Goal: Information Seeking & Learning: Find specific fact

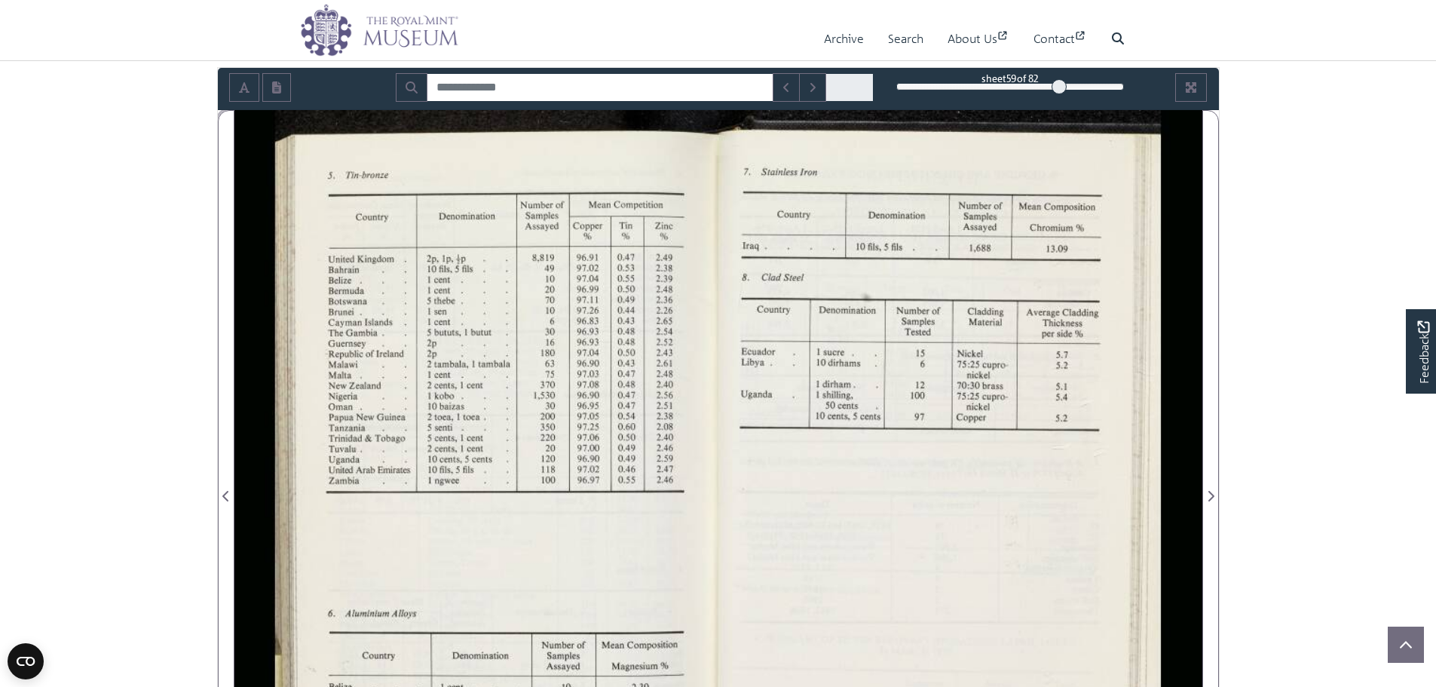
scroll to position [226, 0]
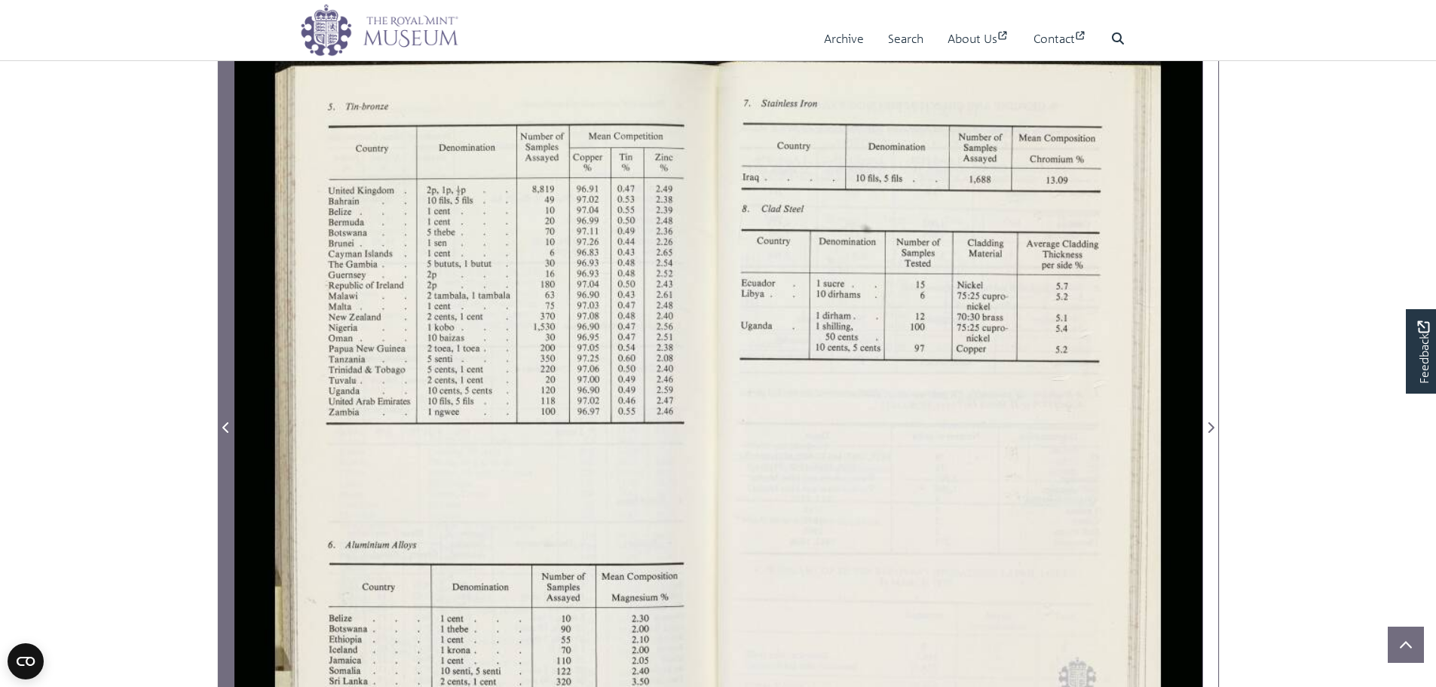
drag, startPoint x: 237, startPoint y: 286, endPoint x: 228, endPoint y: 287, distance: 9.2
click at [234, 287] on div at bounding box center [718, 418] width 968 height 754
click at [222, 289] on span "Previous Page" at bounding box center [226, 418] width 15 height 753
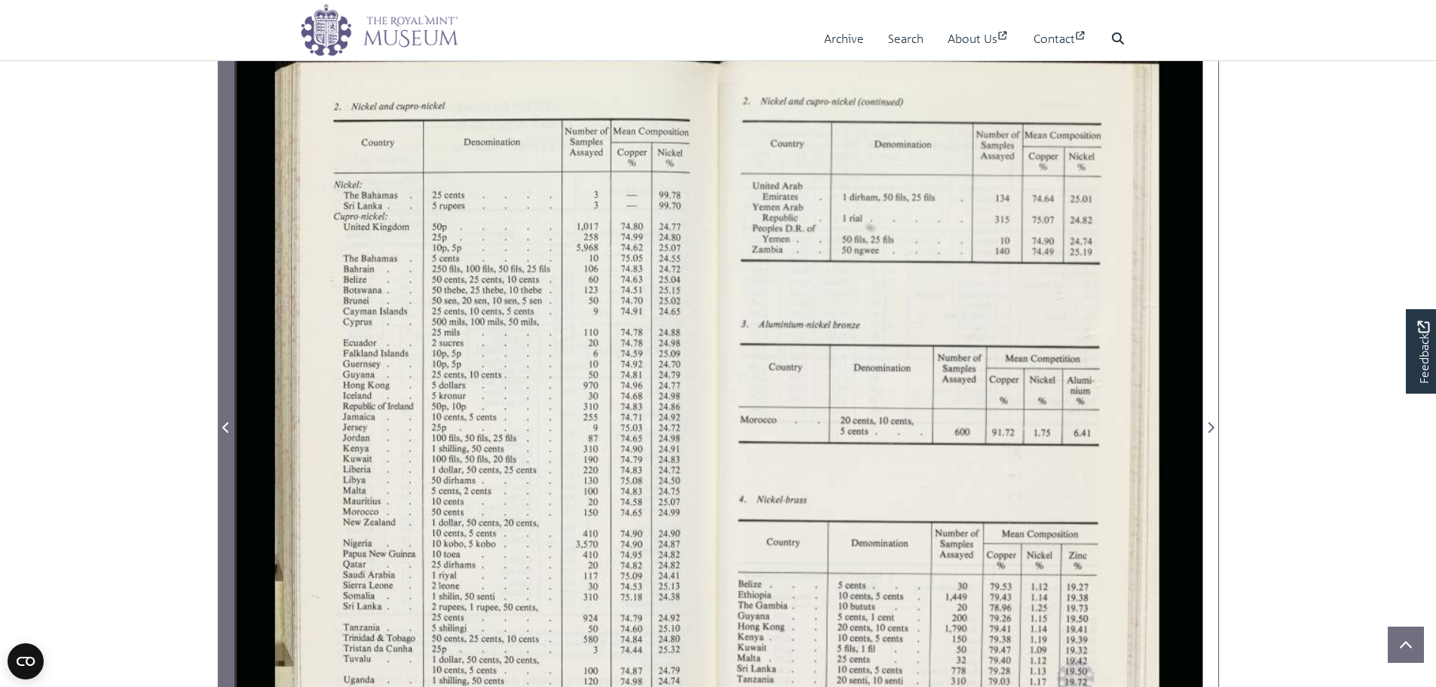
click at [222, 289] on span "Previous Page" at bounding box center [226, 418] width 15 height 753
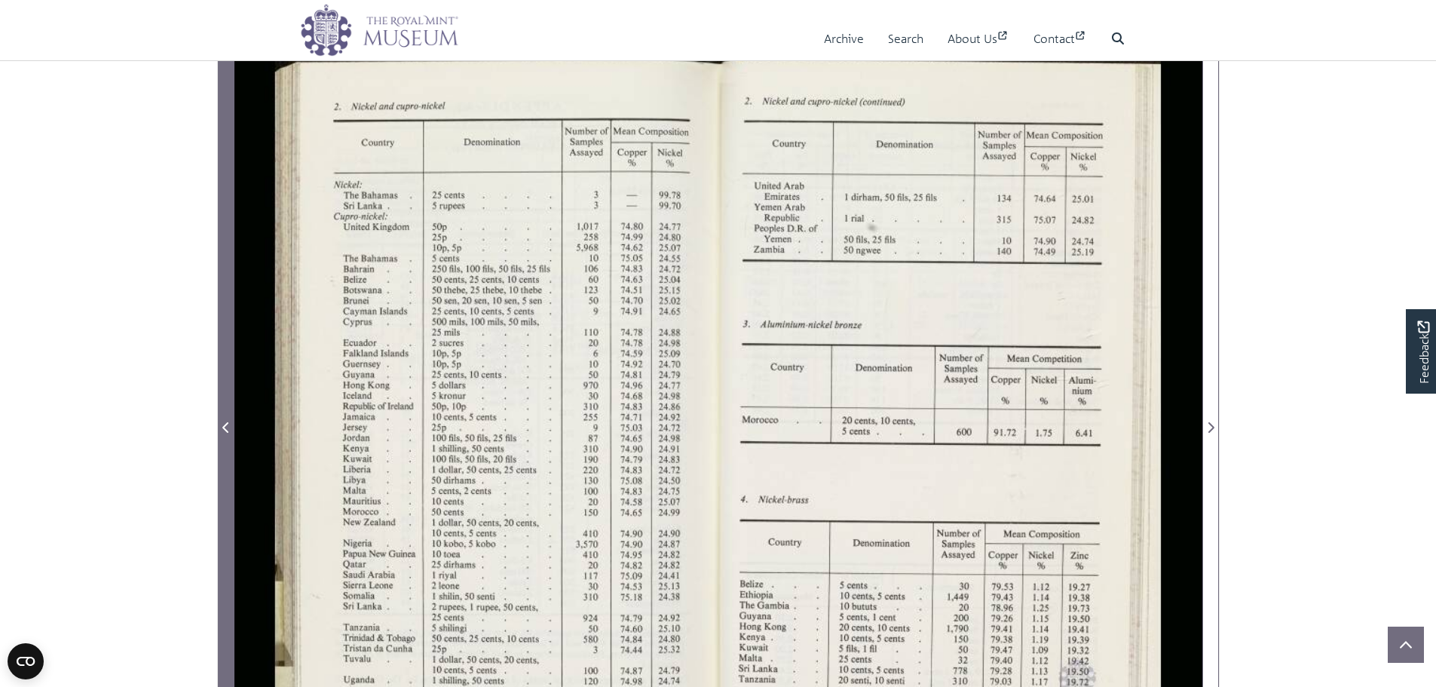
click at [222, 289] on span "Previous Page" at bounding box center [226, 418] width 15 height 753
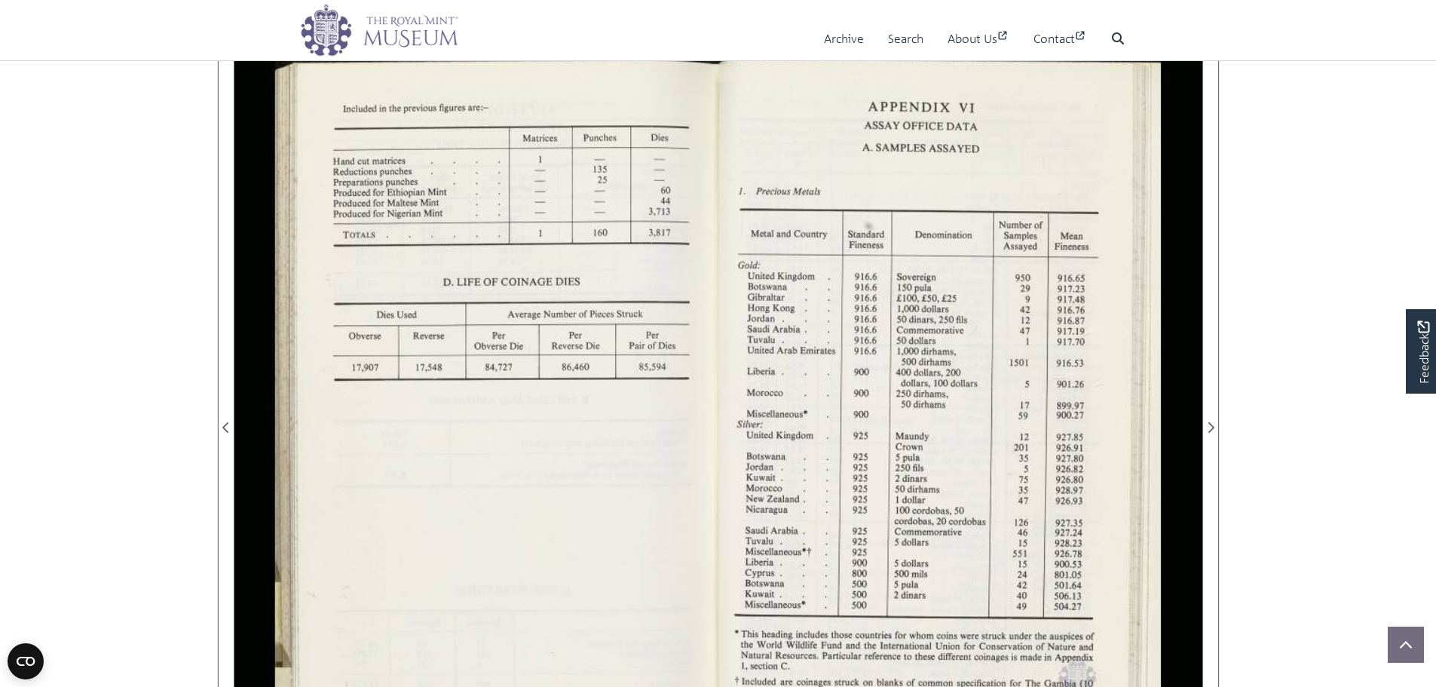
click at [150, 618] on body "Menu Archive Search About Us Contact" at bounding box center [718, 579] width 1436 height 1610
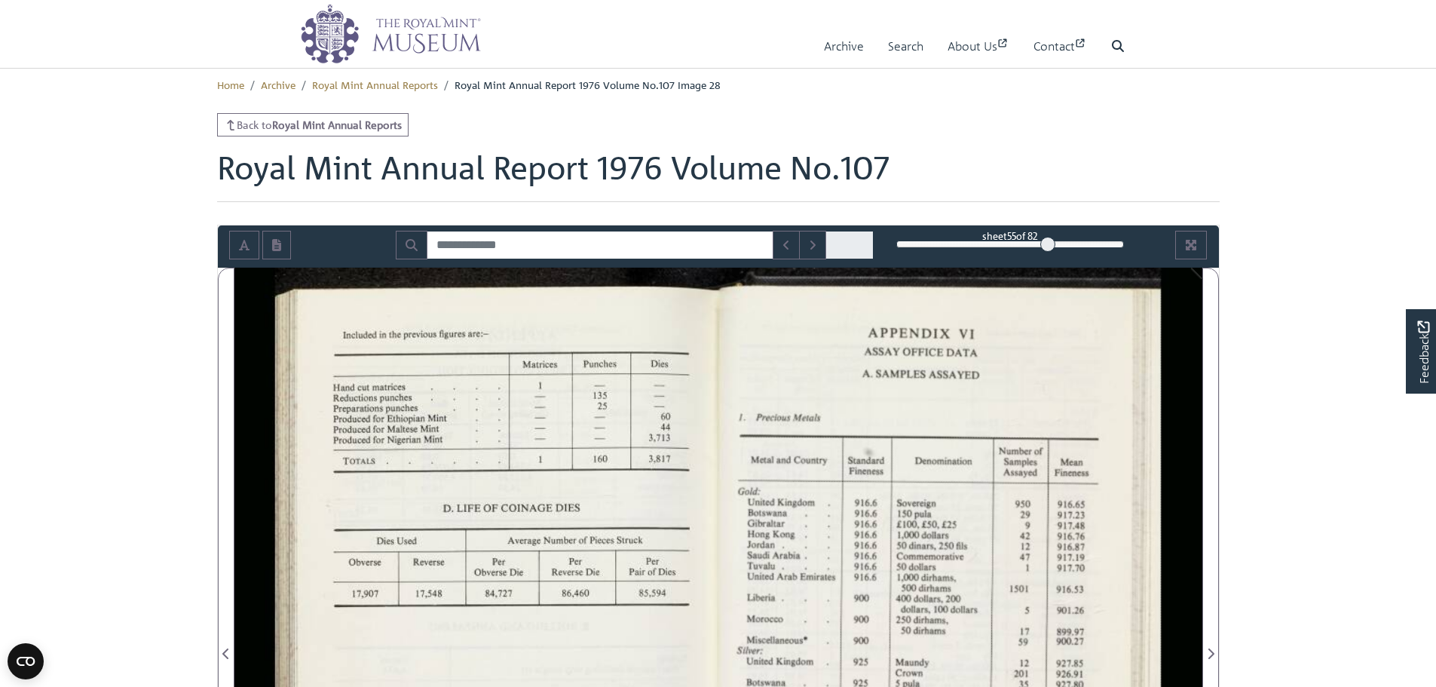
click at [592, 229] on div "sheet 55 of 82 55 **" at bounding box center [718, 246] width 1001 height 42
click at [589, 232] on input "Search for" at bounding box center [600, 245] width 347 height 29
type input "****"
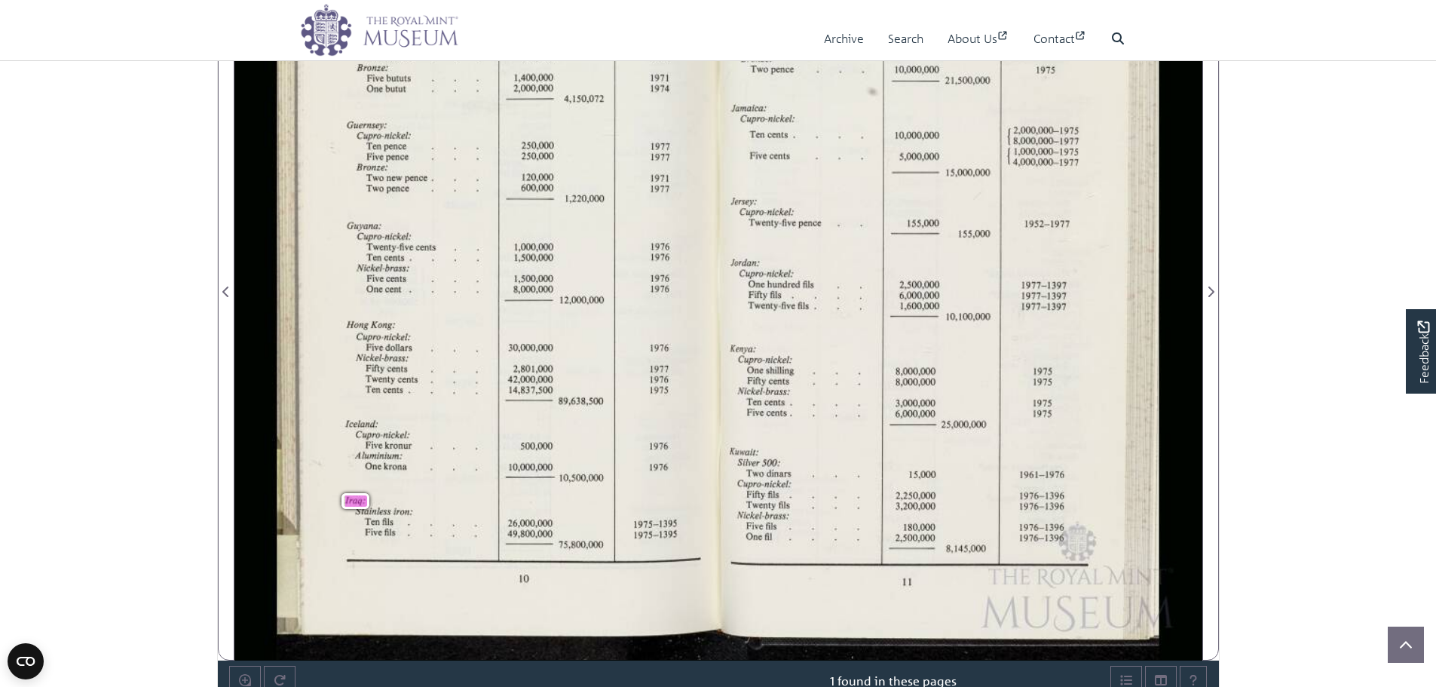
scroll to position [377, 0]
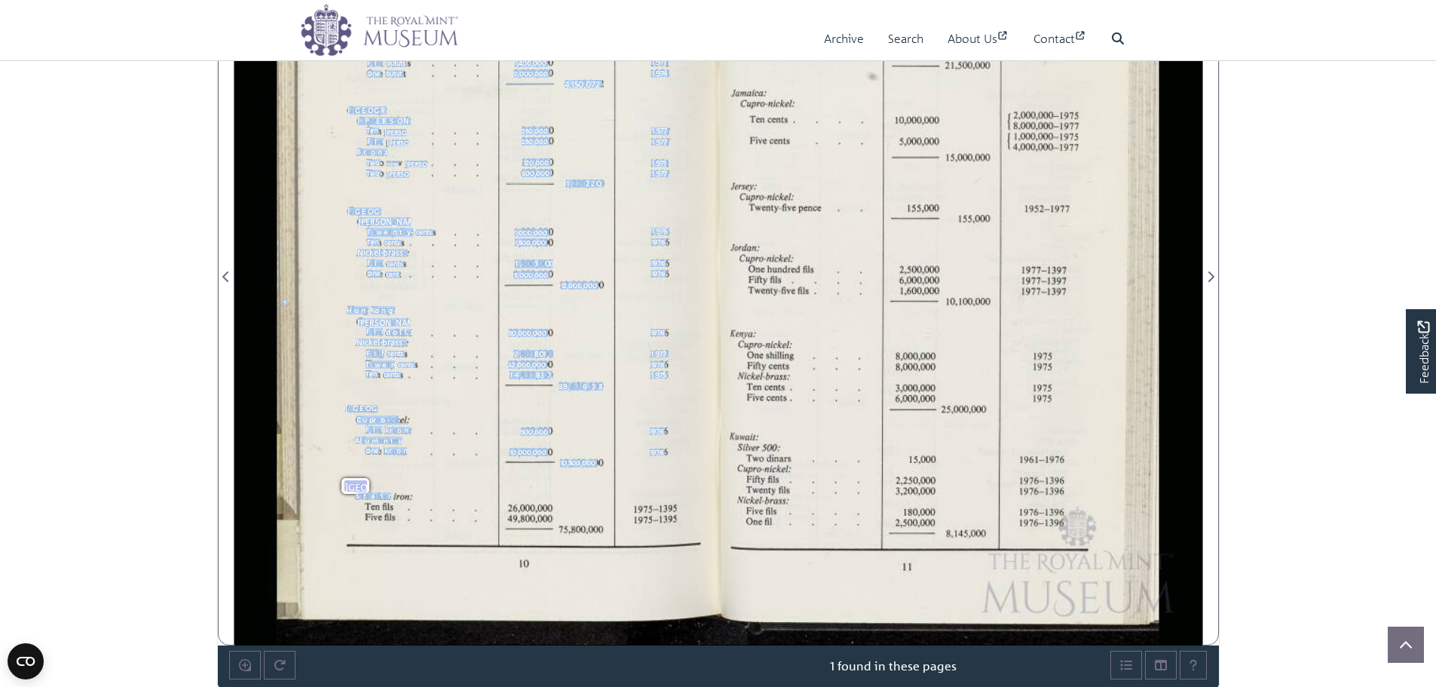
click at [377, 500] on div "Description Number of Pieces Date on Coin [GEOGRAPHIC_DATA]: Silver 500: Ten da…" at bounding box center [481, 249] width 408 height 570
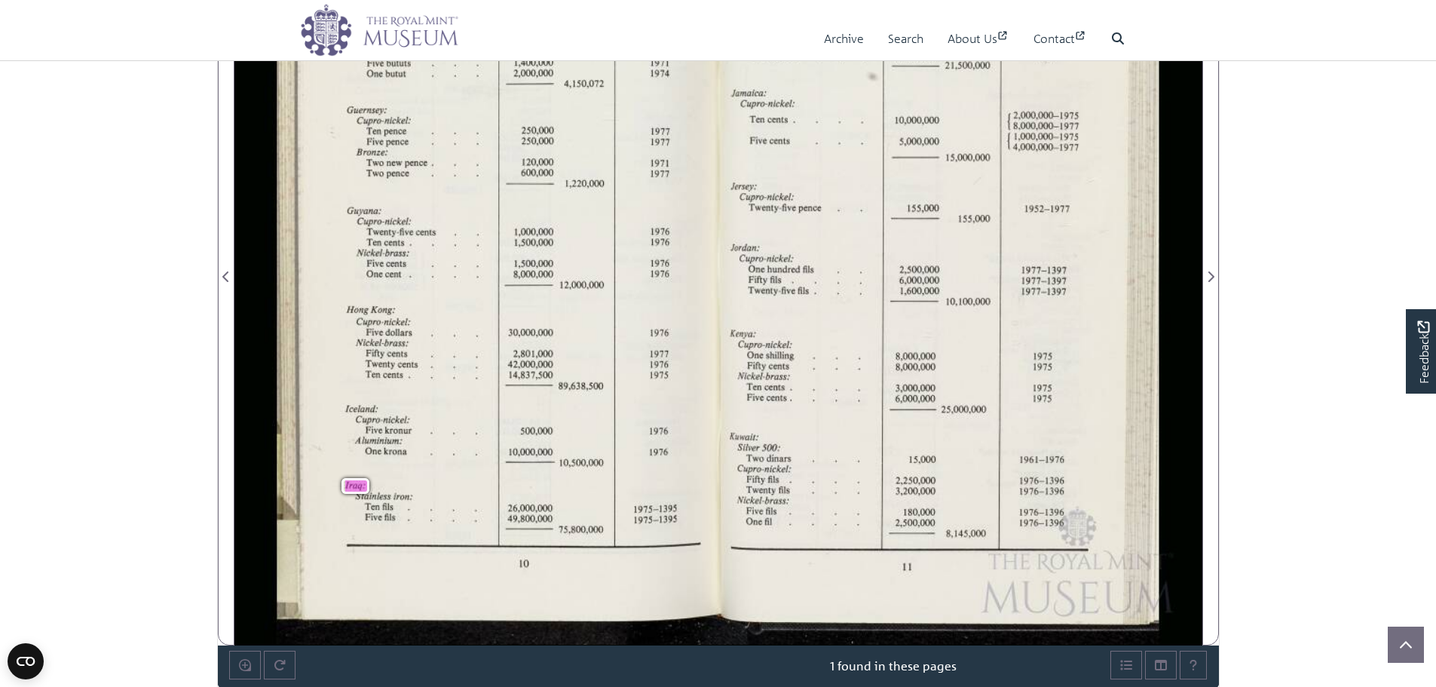
click at [377, 500] on div "Description Number of Pieces Date on Coin [GEOGRAPHIC_DATA]: Silver 500: Ten da…" at bounding box center [481, 249] width 408 height 570
click at [234, 397] on div "Description Number of Pieces Date on Coin [GEOGRAPHIC_DATA]: Silver 500: Ten da…" at bounding box center [476, 268] width 484 height 754
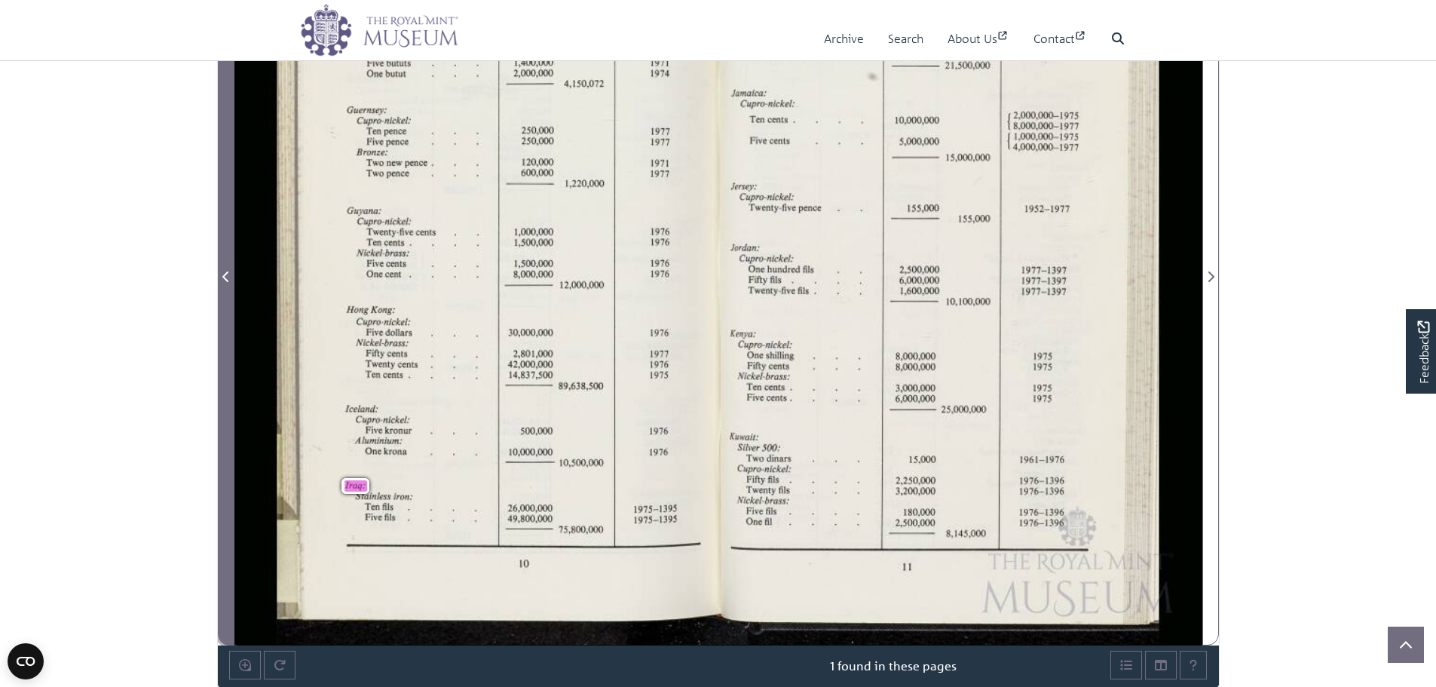
click at [222, 399] on span "Previous Page" at bounding box center [226, 267] width 15 height 753
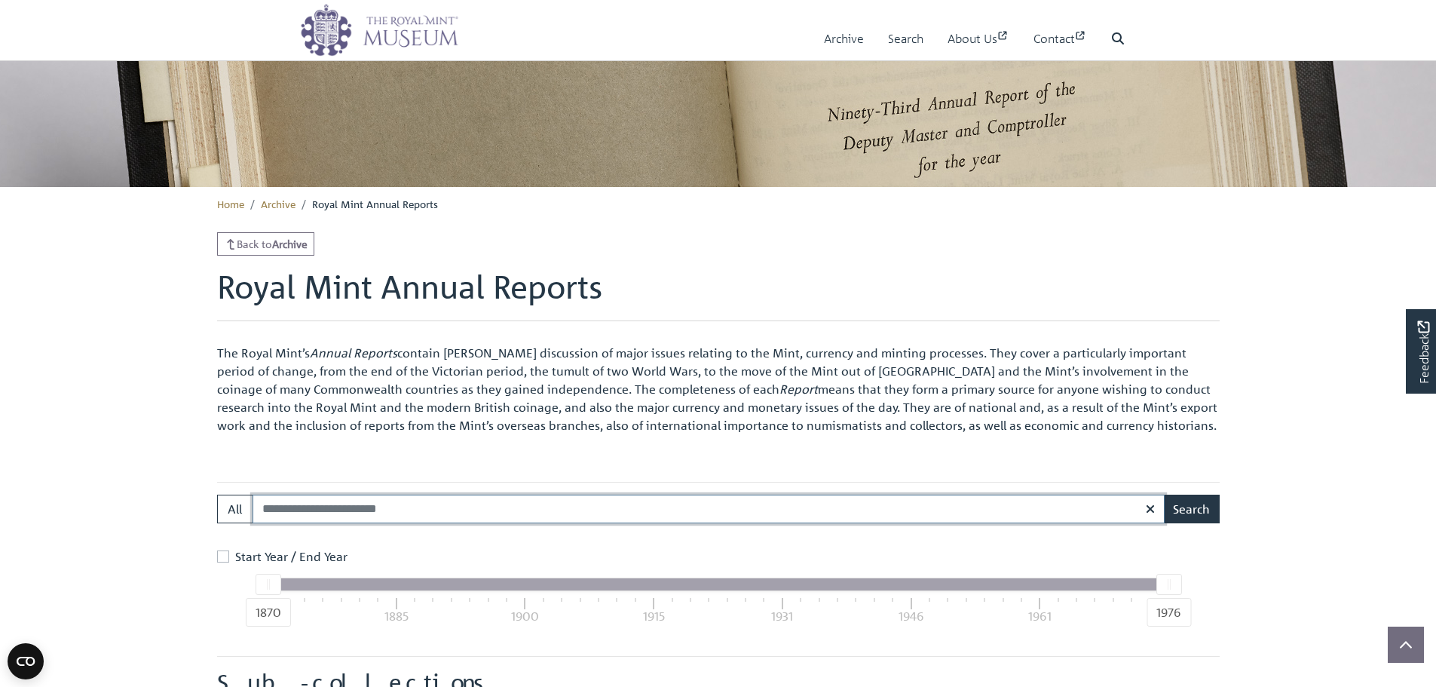
scroll to position [220, 0]
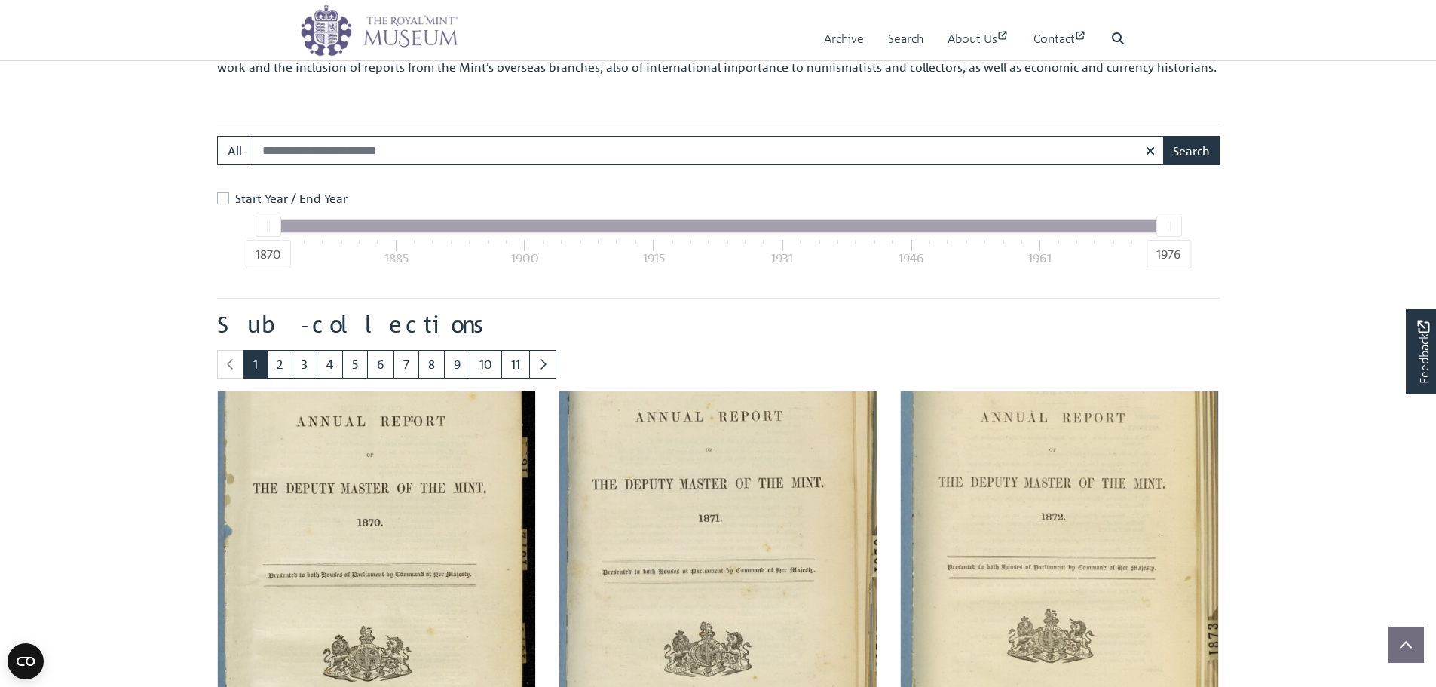
scroll to position [597, 0]
